Goal: Task Accomplishment & Management: Use online tool/utility

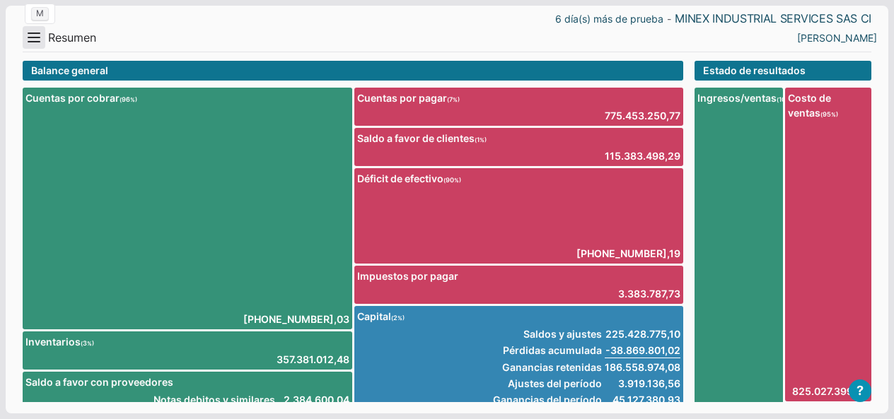
click at [45, 40] on button "Menu" at bounding box center [34, 37] width 23 height 23
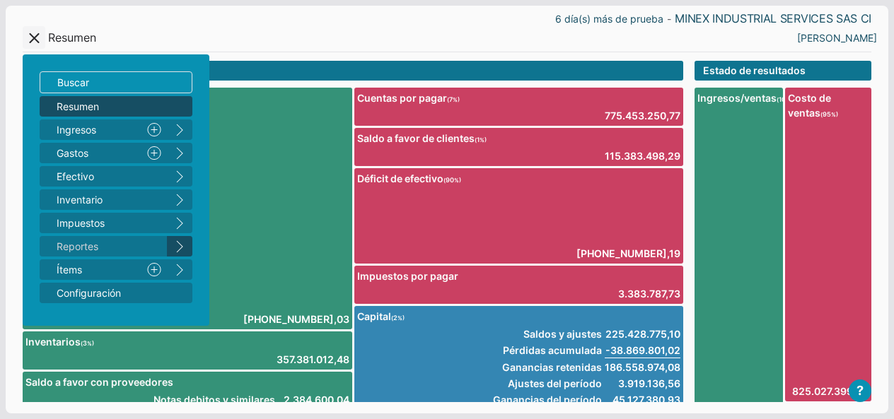
click at [185, 245] on button "right" at bounding box center [179, 246] width 25 height 21
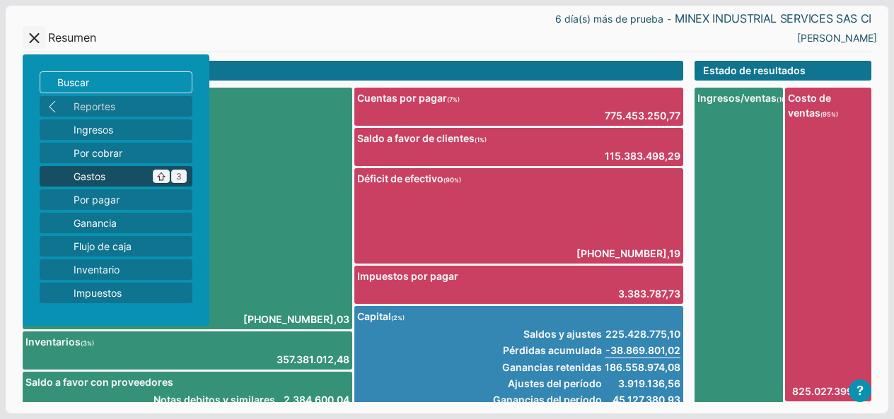
click at [124, 172] on span "Gastos ^ 3" at bounding box center [130, 176] width 113 height 15
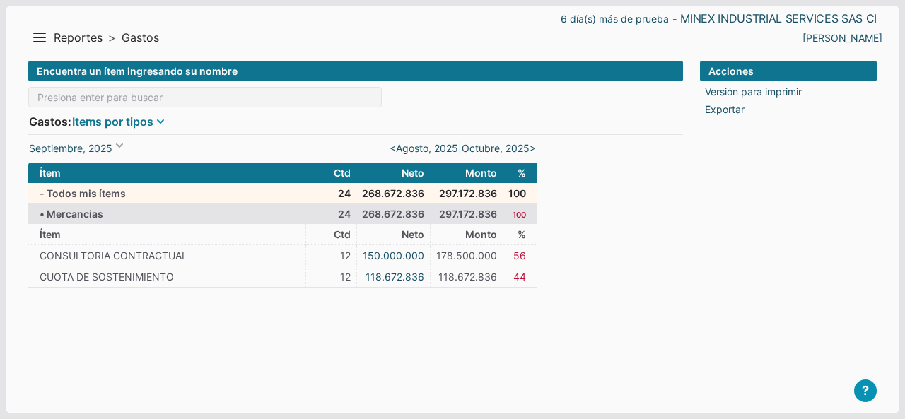
click at [151, 123] on link "Items por tipos" at bounding box center [112, 121] width 82 height 17
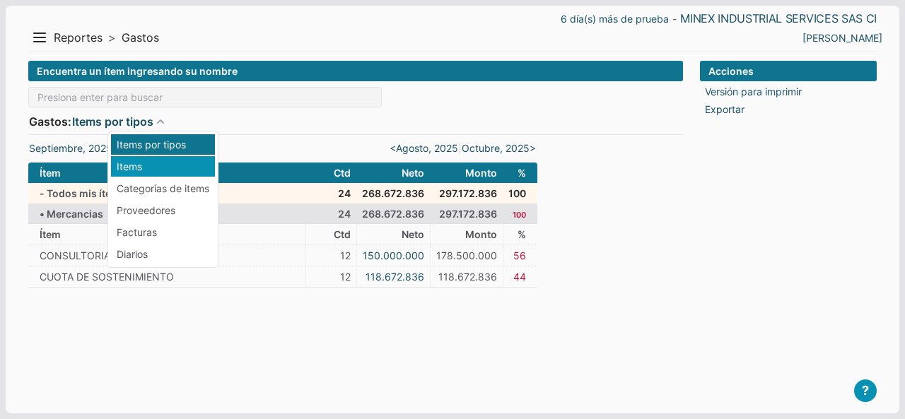
click at [167, 168] on li "Items" at bounding box center [163, 166] width 104 height 21
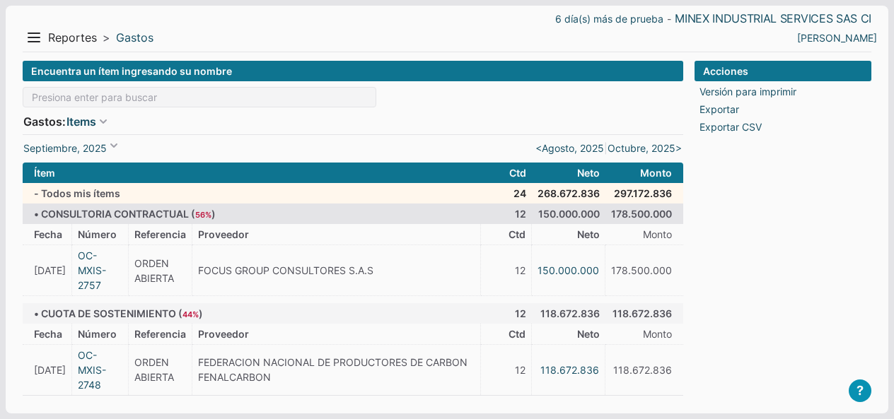
click at [118, 142] on span at bounding box center [114, 146] width 14 height 14
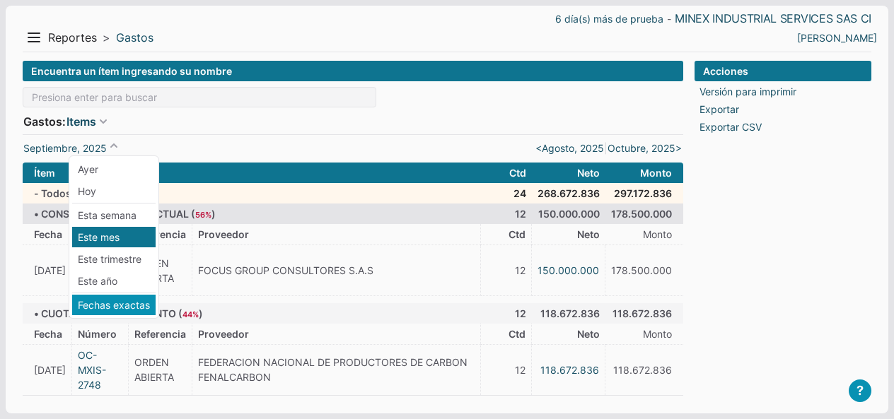
click at [107, 312] on li "Fechas exactas" at bounding box center [113, 305] width 83 height 21
type input "01/09/2025"
type input "30/09/2025"
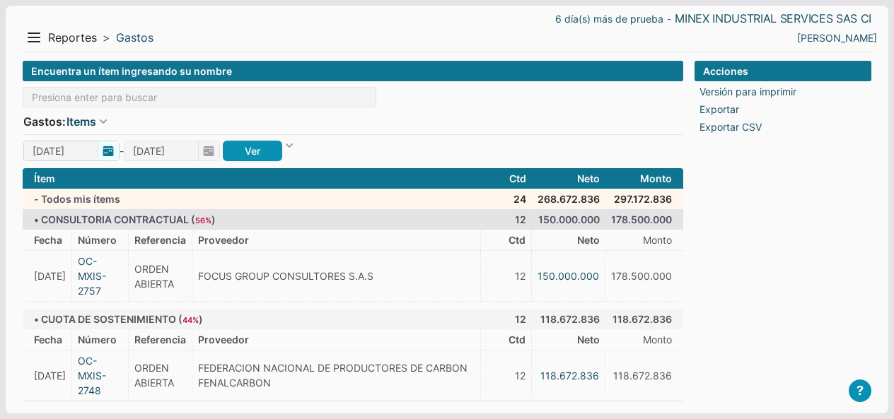
click at [115, 146] on span "01/09/2025" at bounding box center [71, 151] width 96 height 21
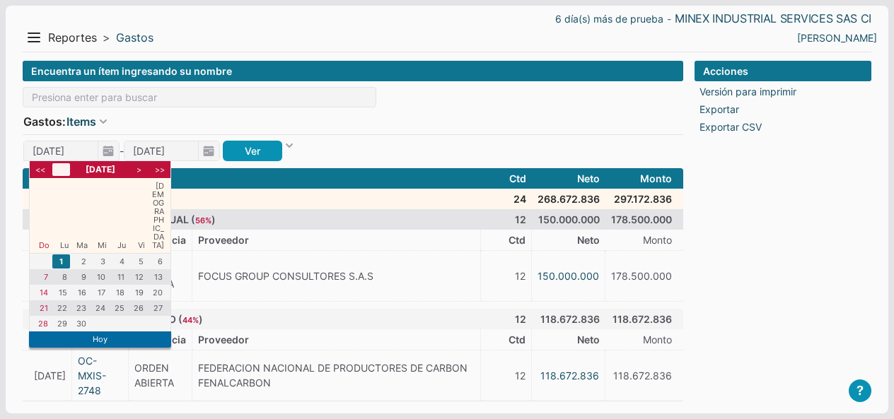
click at [59, 168] on li "<" at bounding box center [61, 169] width 18 height 13
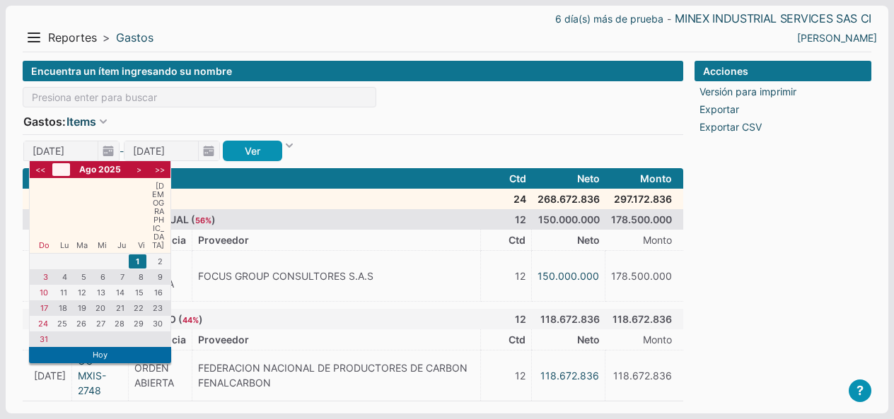
click at [52, 166] on li "<" at bounding box center [61, 169] width 18 height 13
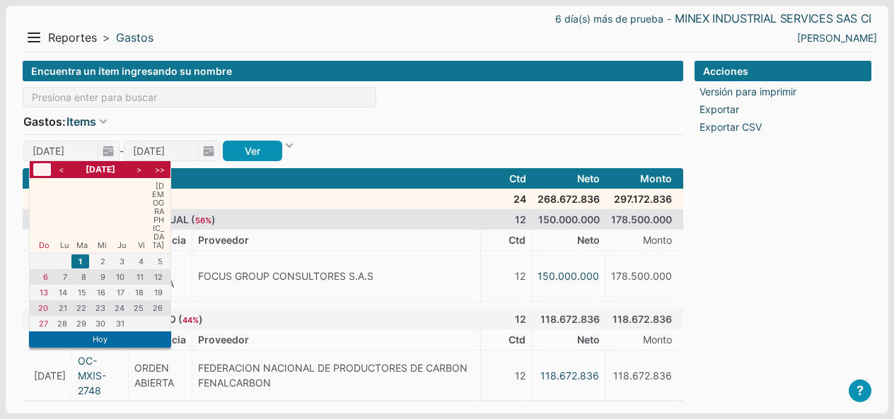
click at [44, 166] on li "<<" at bounding box center [42, 169] width 18 height 13
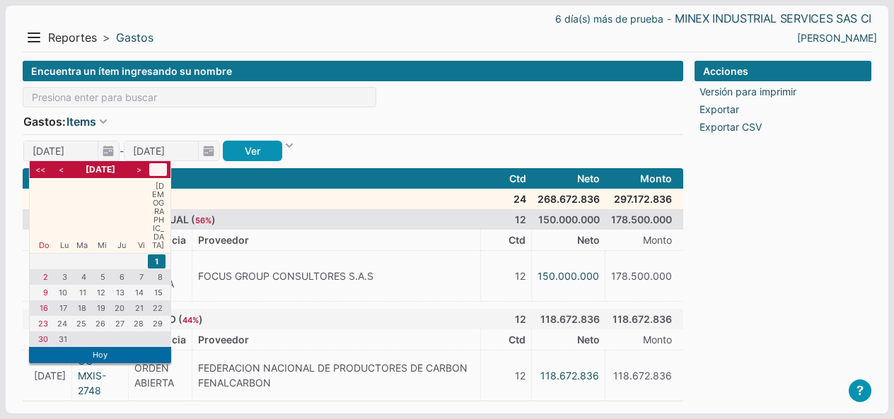
click at [165, 172] on li ">>" at bounding box center [158, 169] width 18 height 13
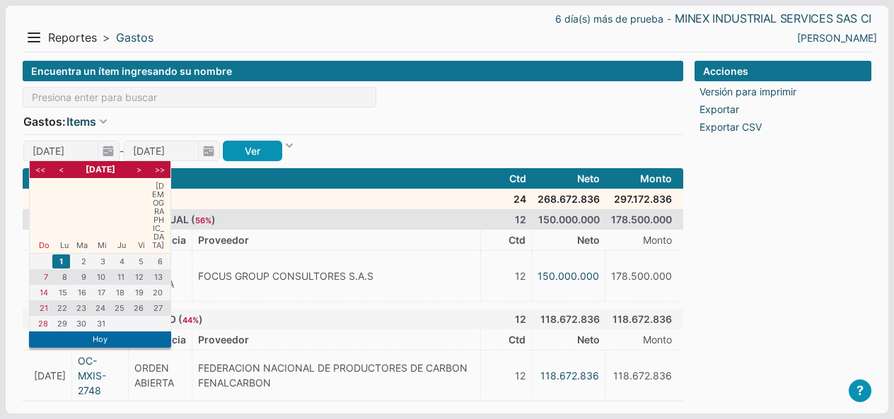
click at [62, 171] on li "<" at bounding box center [61, 169] width 18 height 13
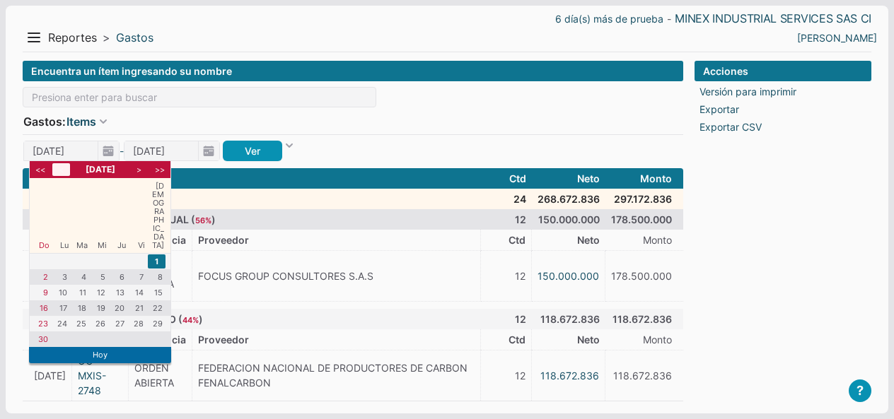
click at [62, 171] on li "<" at bounding box center [61, 169] width 18 height 13
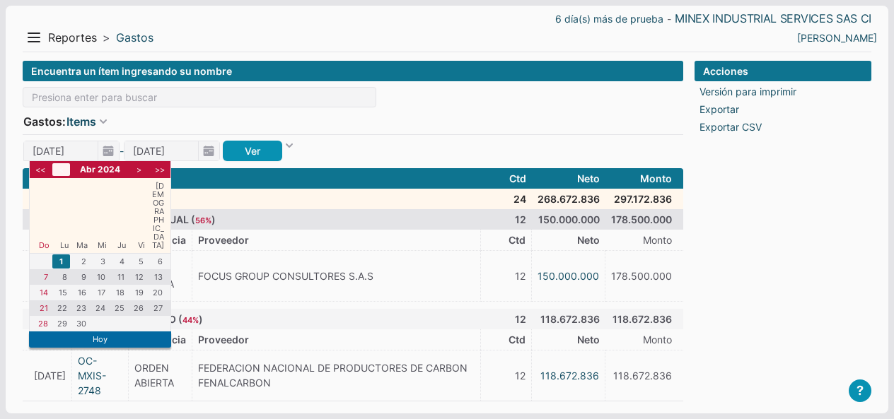
click at [62, 171] on li "<" at bounding box center [61, 169] width 18 height 13
click at [62, 255] on li "1" at bounding box center [61, 262] width 18 height 14
type input "01/01/2024"
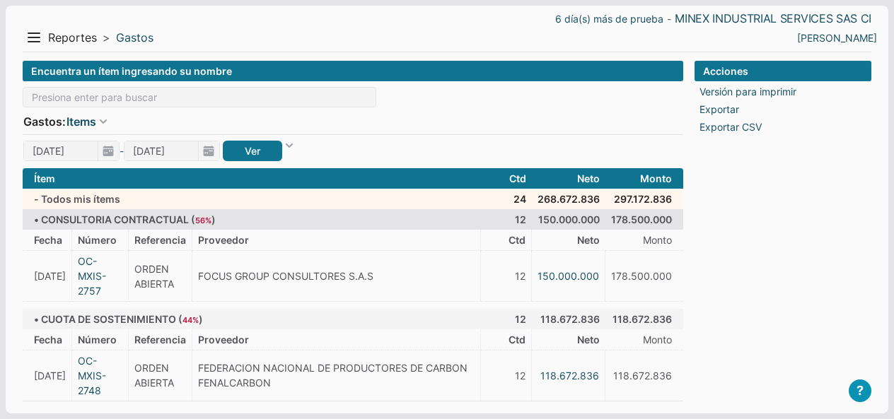
click at [264, 148] on link "Ver" at bounding box center [252, 151] width 59 height 21
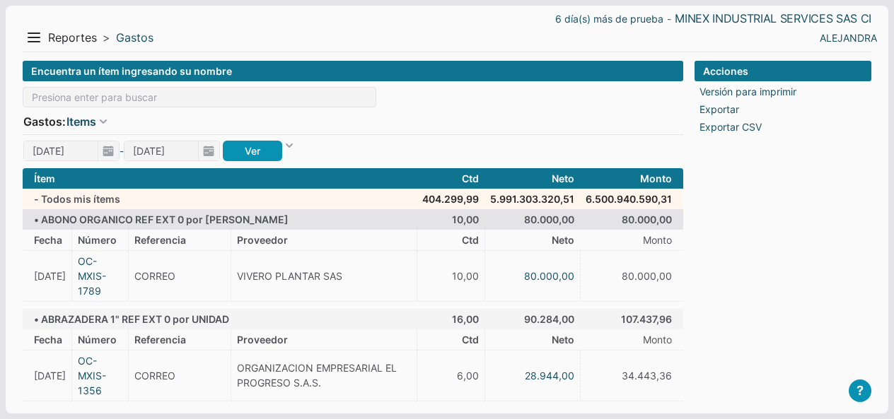
click at [727, 127] on link "Exportar CSV" at bounding box center [730, 127] width 62 height 15
